Goal: Find specific page/section: Find specific page/section

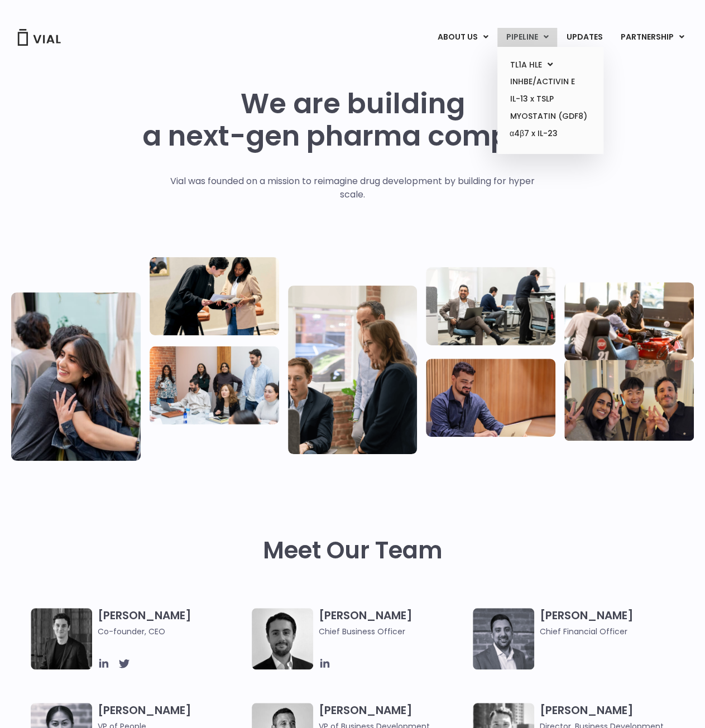
drag, startPoint x: 0, startPoint y: 0, endPoint x: 540, endPoint y: 35, distance: 541.3
click at [540, 35] on link "PIPELINE" at bounding box center [527, 37] width 60 height 19
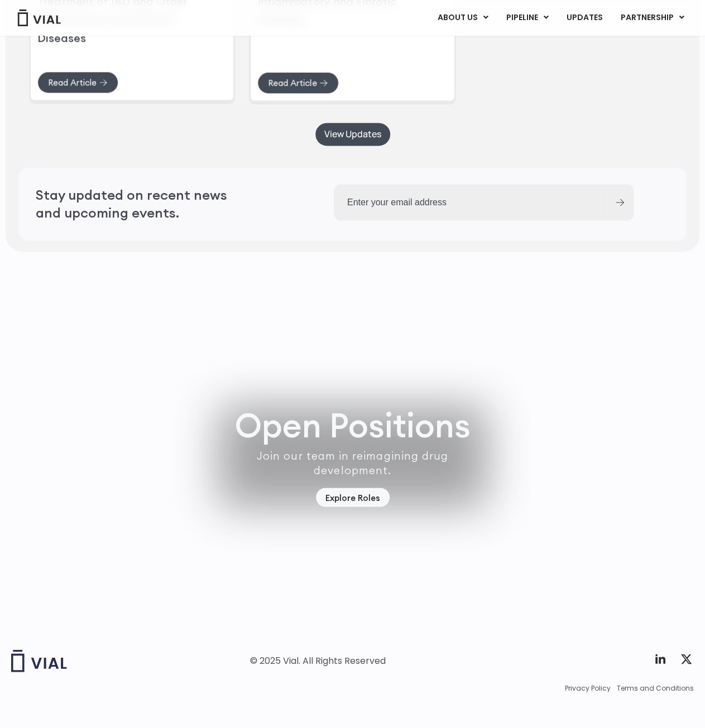
scroll to position [2894, 0]
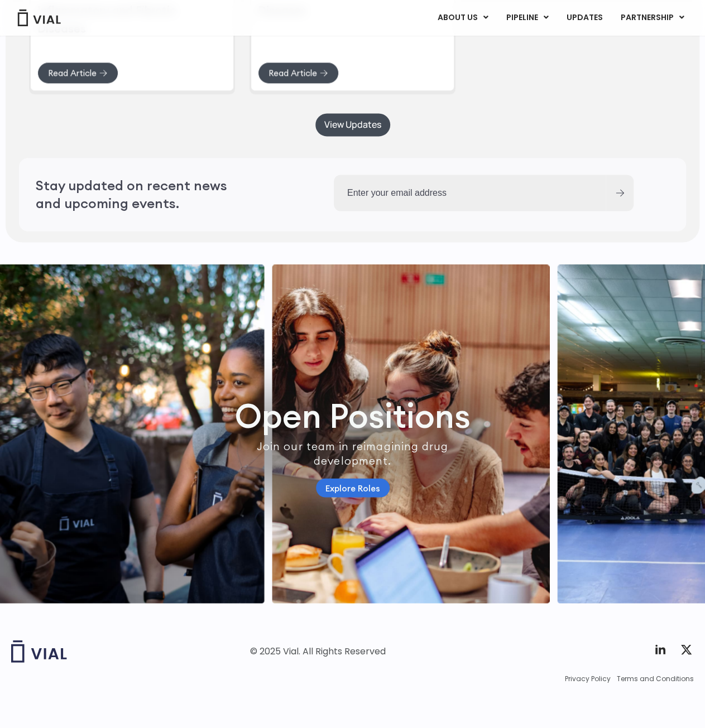
click at [370, 483] on link "Explore Roles" at bounding box center [353, 488] width 74 height 20
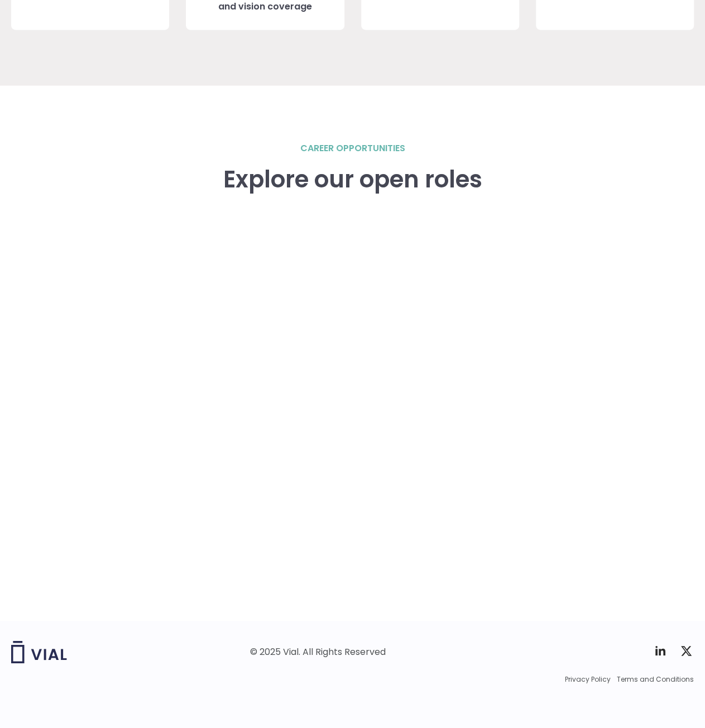
scroll to position [1459, 0]
